Goal: Task Accomplishment & Management: Use online tool/utility

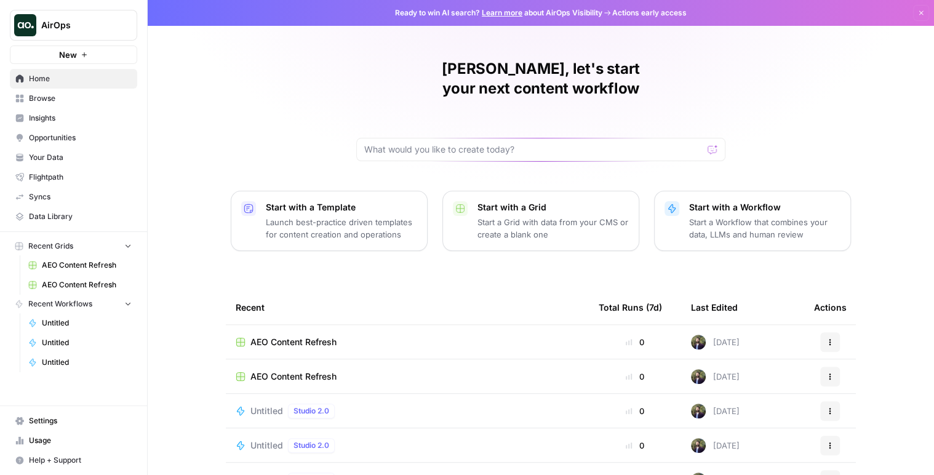
click at [74, 142] on span "Opportunities" at bounding box center [80, 137] width 103 height 11
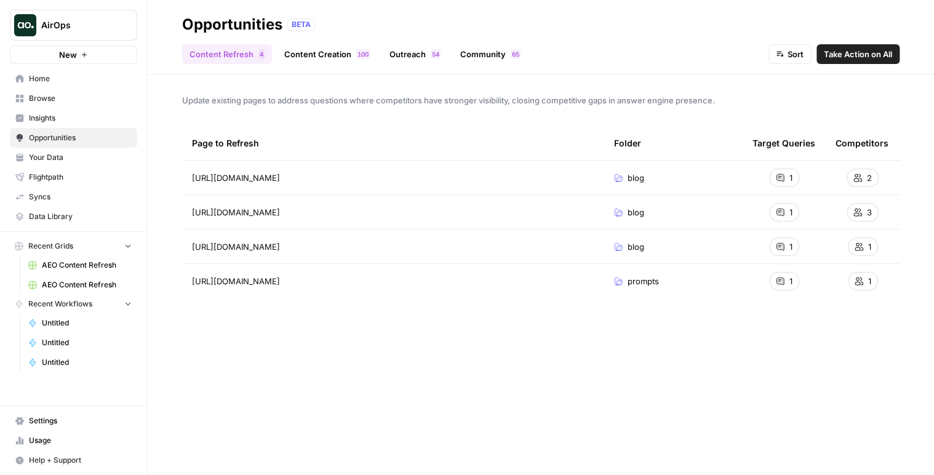
click at [411, 52] on link "Outreach 4 5" at bounding box center [415, 54] width 66 height 20
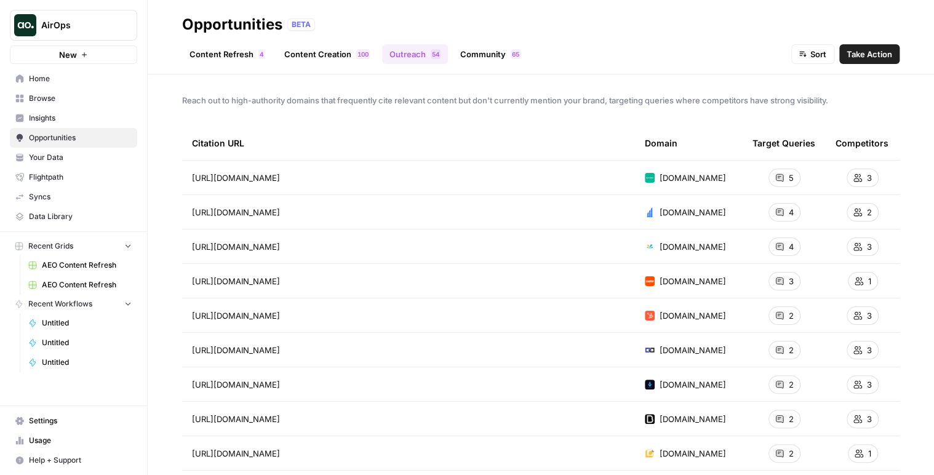
click at [868, 57] on span "Take Action" at bounding box center [869, 54] width 46 height 12
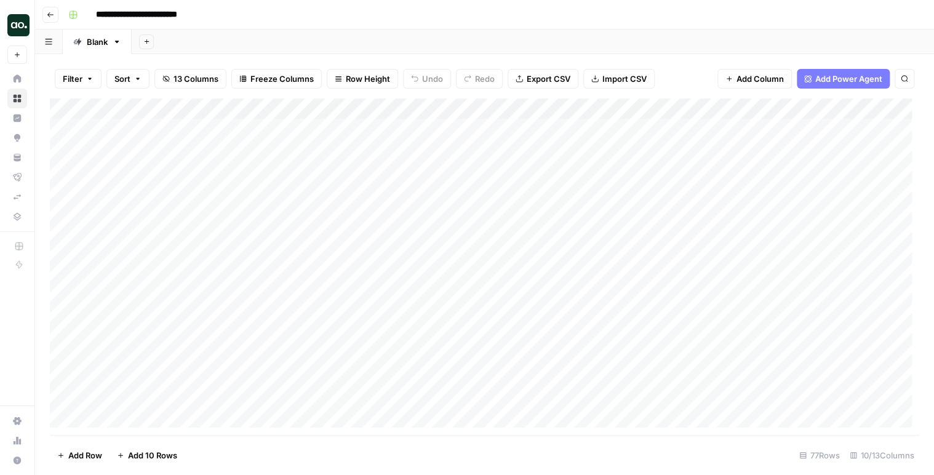
drag, startPoint x: 200, startPoint y: 375, endPoint x: 266, endPoint y: 395, distance: 68.9
click at [256, 395] on div "Add Column" at bounding box center [484, 266] width 869 height 336
click at [47, 13] on icon "button" at bounding box center [50, 14] width 7 height 7
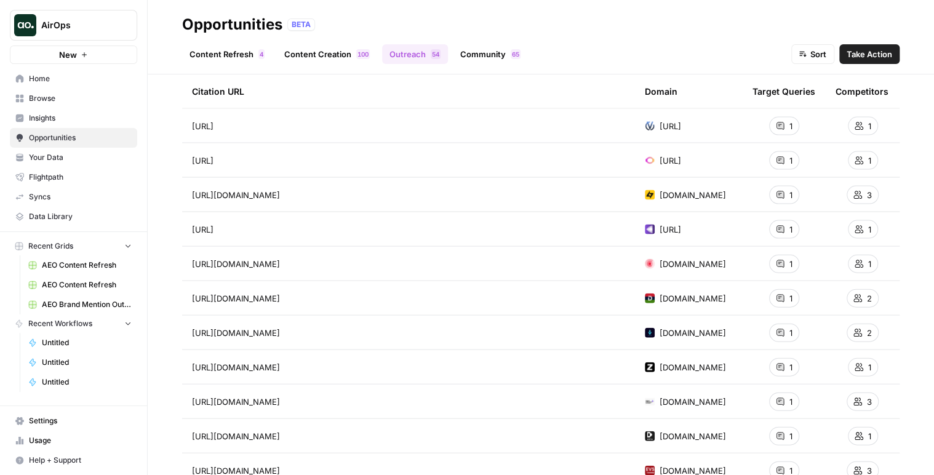
scroll to position [1565, 0]
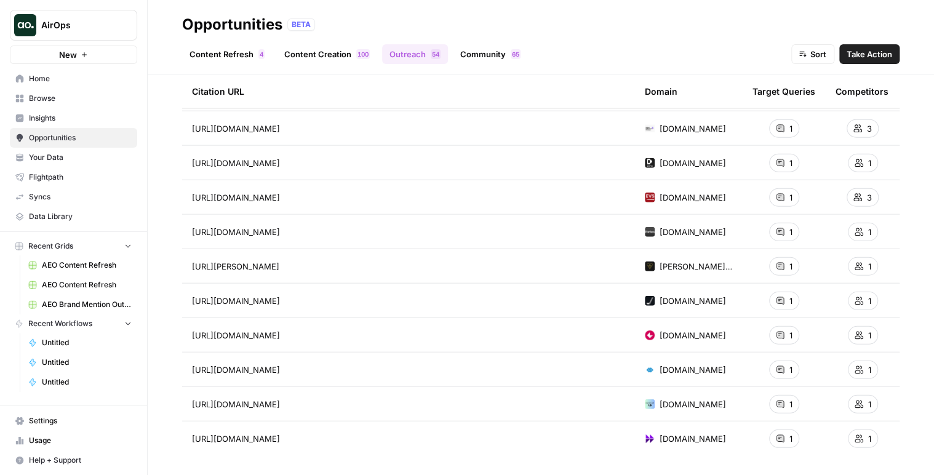
click at [858, 52] on span "Take Action" at bounding box center [869, 54] width 46 height 12
